Goal: Find specific page/section: Find specific page/section

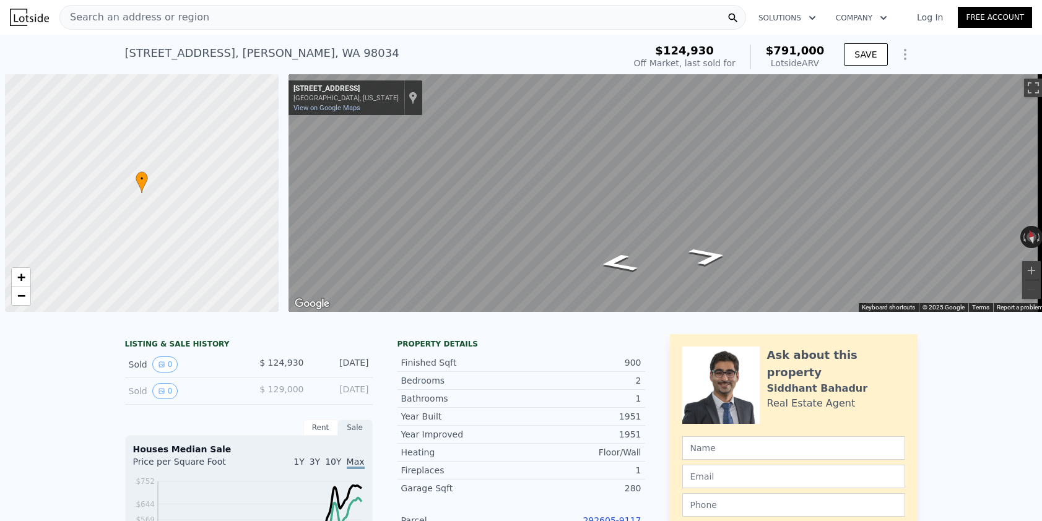
scroll to position [0, 5]
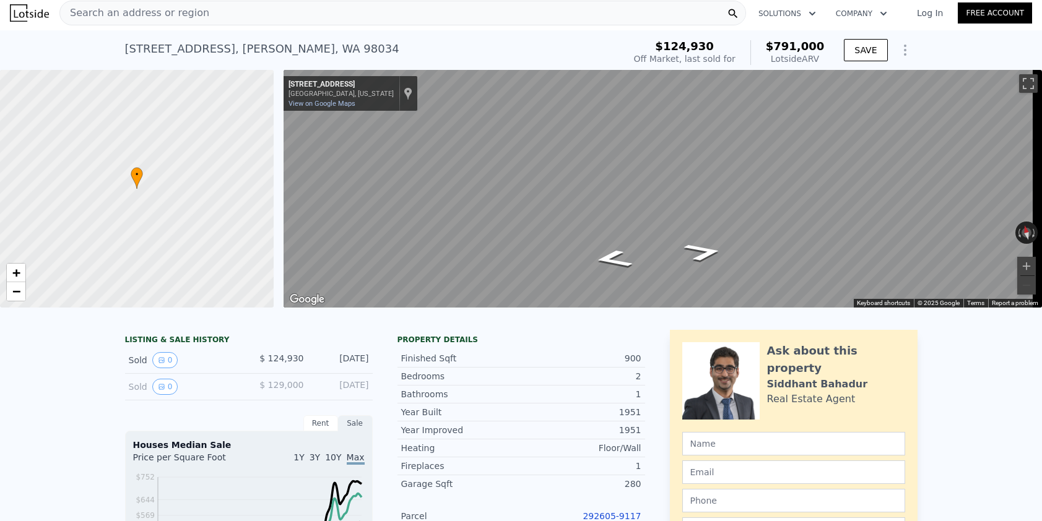
click at [195, 13] on span "Search an address or region" at bounding box center [134, 13] width 149 height 15
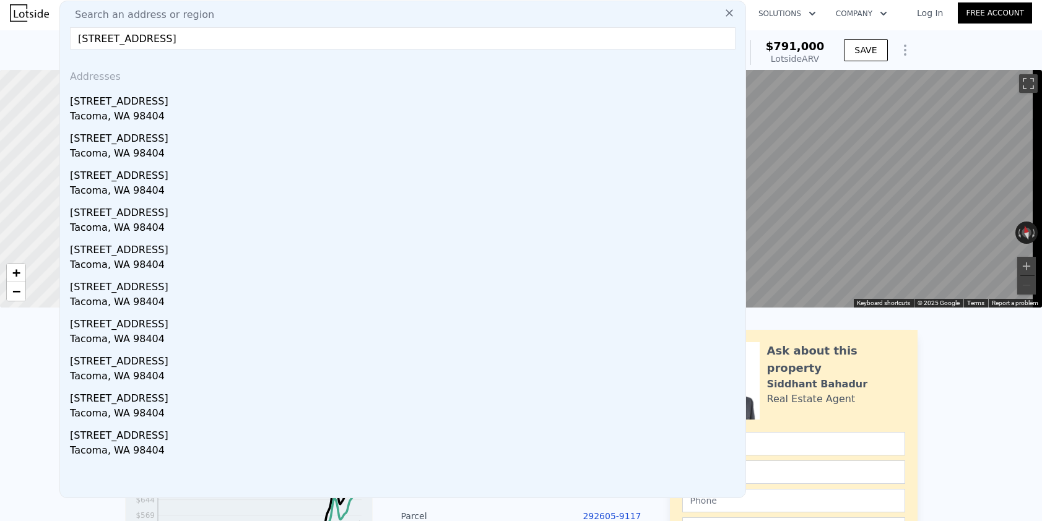
click at [104, 39] on input "[STREET_ADDRESS]" at bounding box center [402, 38] width 665 height 22
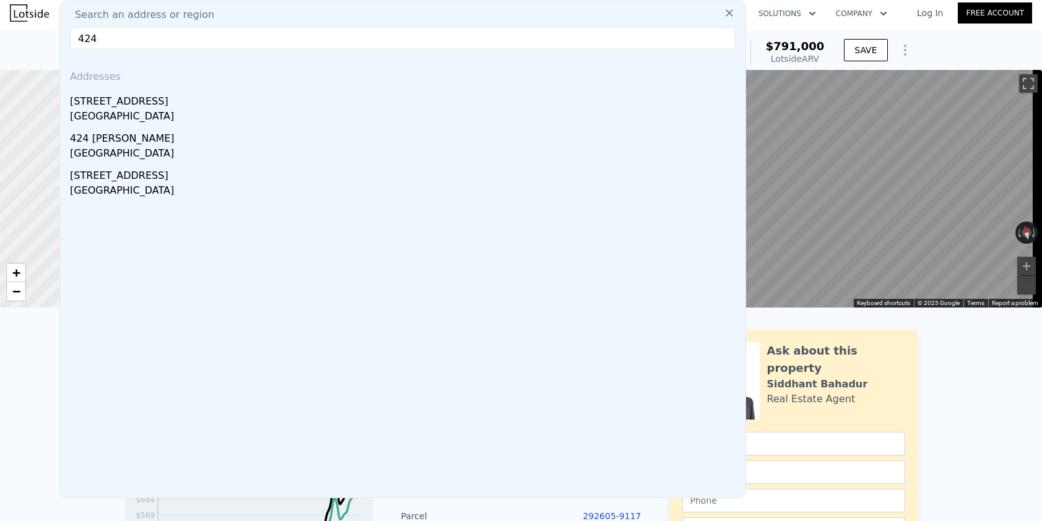
click at [139, 34] on input "424" at bounding box center [402, 38] width 665 height 22
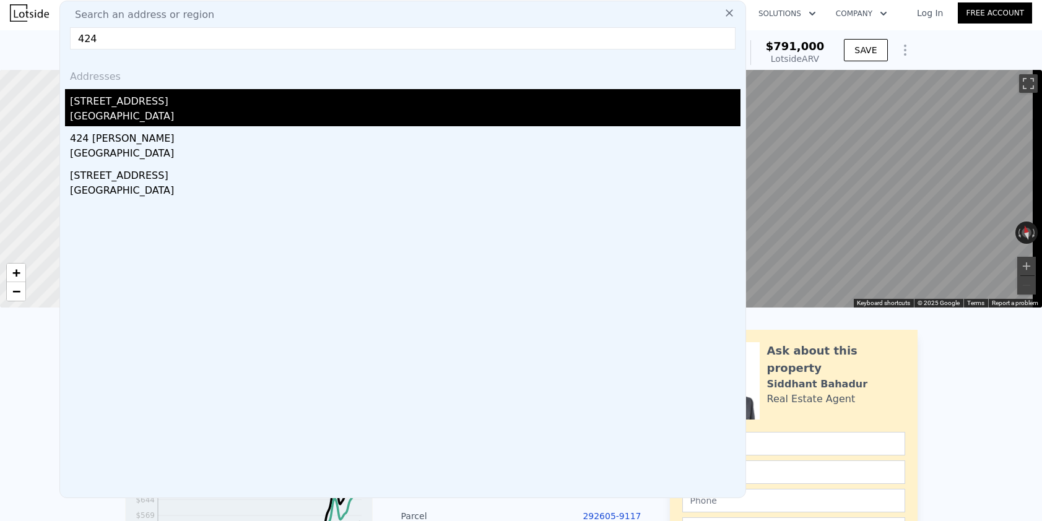
click at [131, 32] on input "424" at bounding box center [402, 38] width 665 height 22
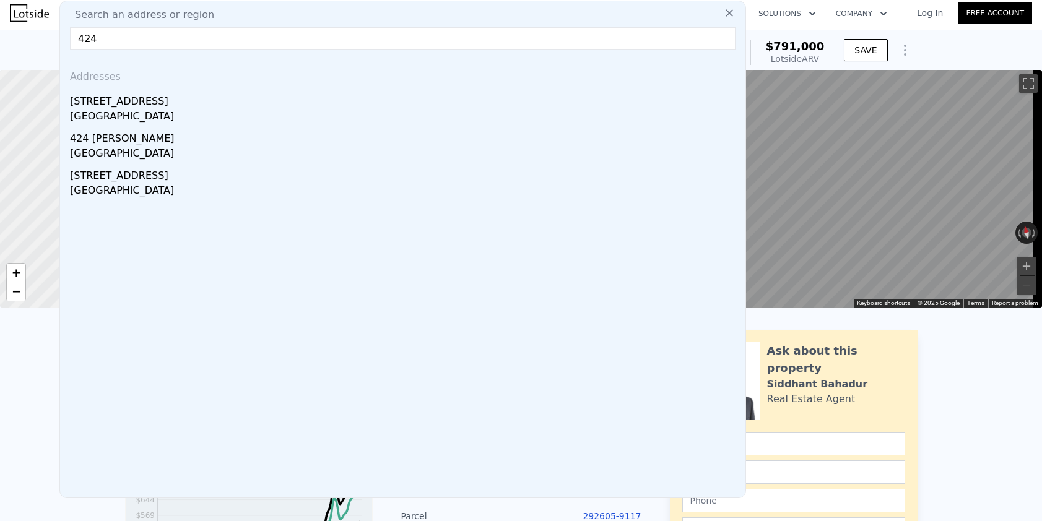
click at [131, 40] on input "424" at bounding box center [402, 38] width 665 height 22
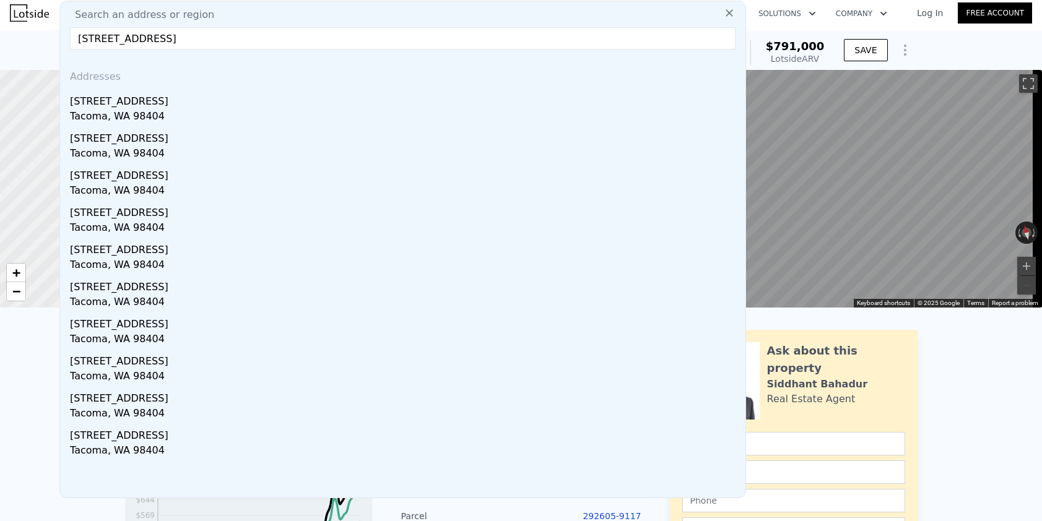
click at [115, 41] on input "[STREET_ADDRESS]" at bounding box center [402, 38] width 665 height 22
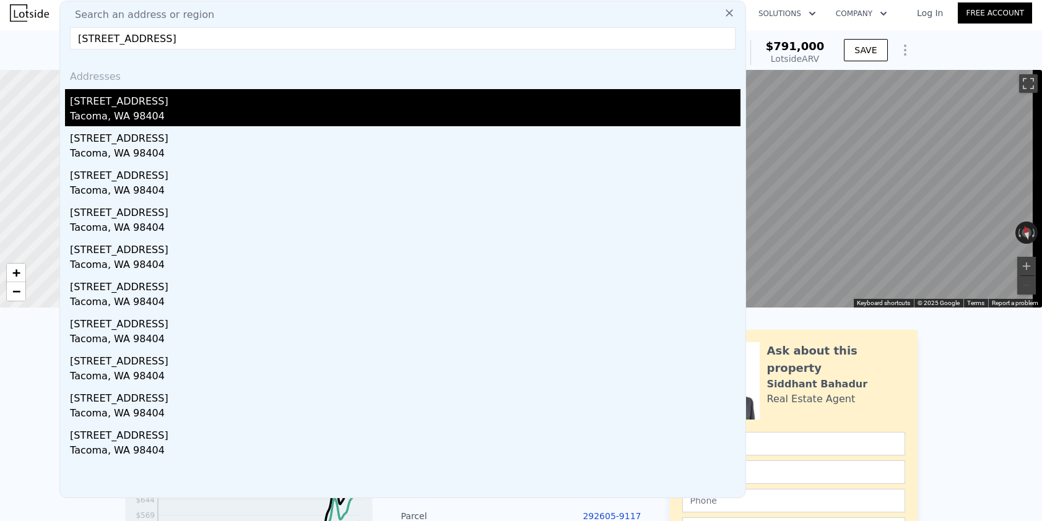
type input "[STREET_ADDRESS]"
click at [217, 113] on div "Tacoma, WA 98404" at bounding box center [405, 117] width 670 height 17
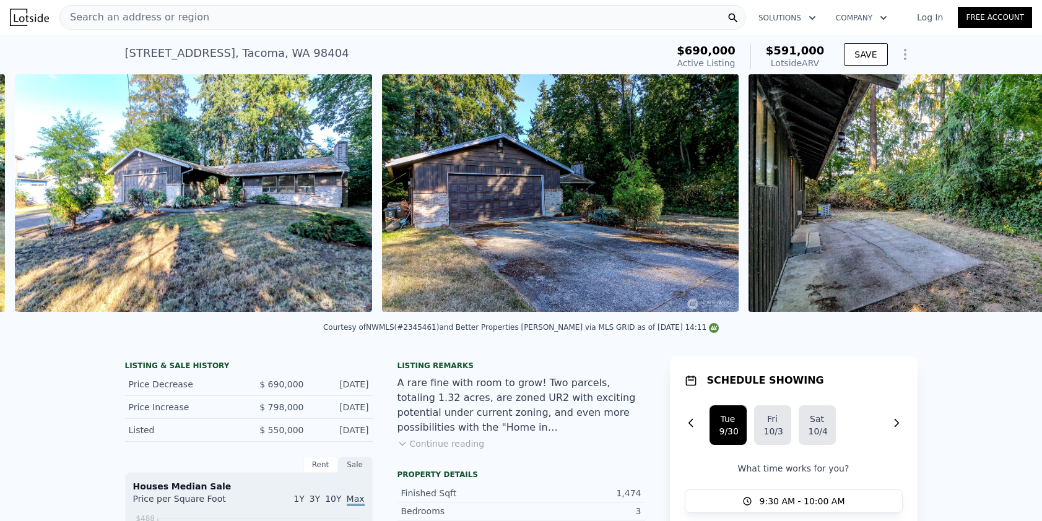
scroll to position [0, 4984]
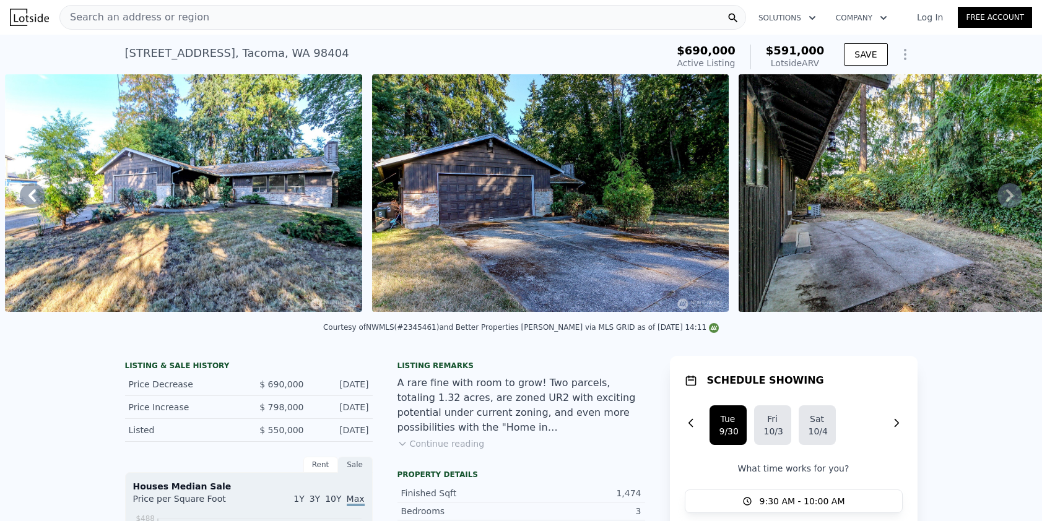
click at [313, 180] on img at bounding box center [183, 193] width 356 height 238
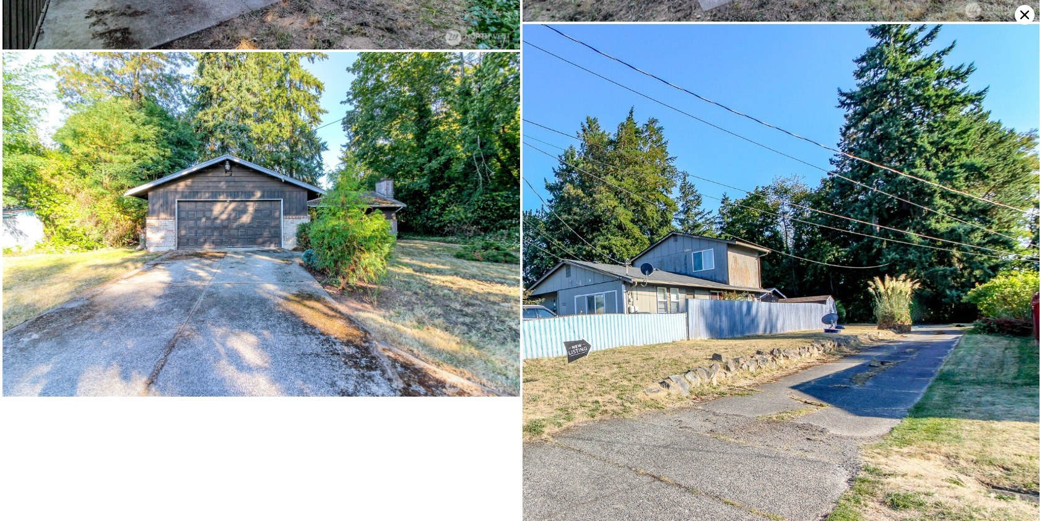
scroll to position [2805, 0]
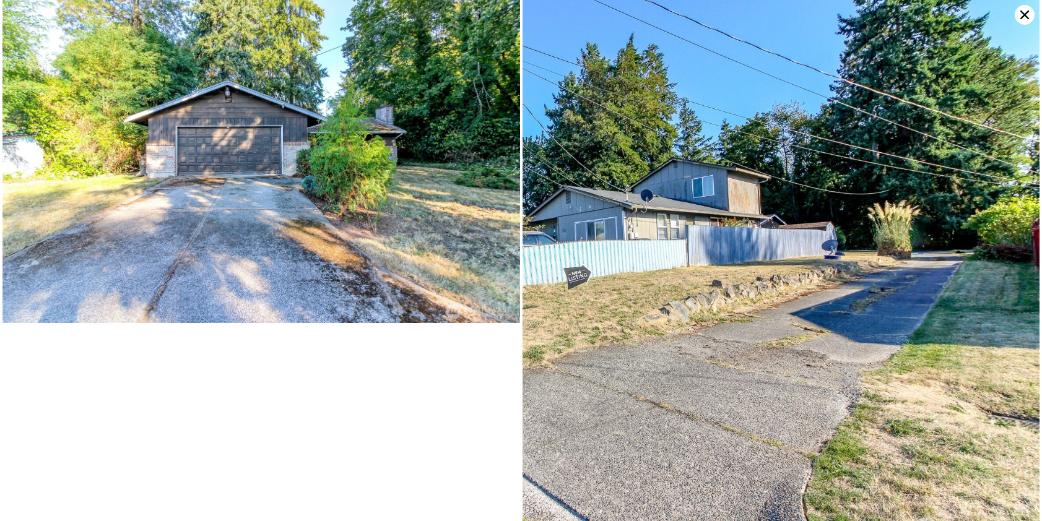
click at [1025, 13] on icon at bounding box center [1024, 15] width 9 height 9
